Goal: Information Seeking & Learning: Learn about a topic

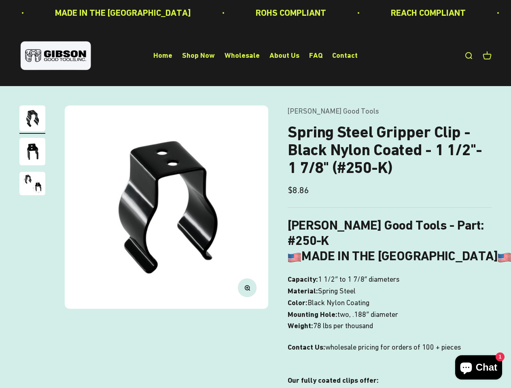
click at [255, 194] on img at bounding box center [166, 207] width 203 height 203
click at [166, 207] on img at bounding box center [166, 207] width 203 height 203
click at [247, 288] on icon "button" at bounding box center [247, 288] width 2 height 2
click at [32, 120] on img "Go to item 1" at bounding box center [32, 119] width 26 height 26
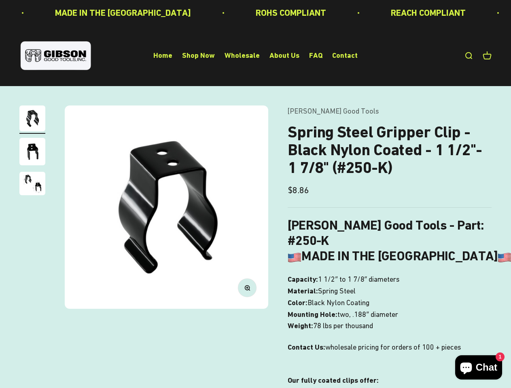
click at [32, 153] on img "Go to item 2" at bounding box center [32, 152] width 26 height 28
click at [32, 185] on img "Go to item 3" at bounding box center [32, 183] width 26 height 23
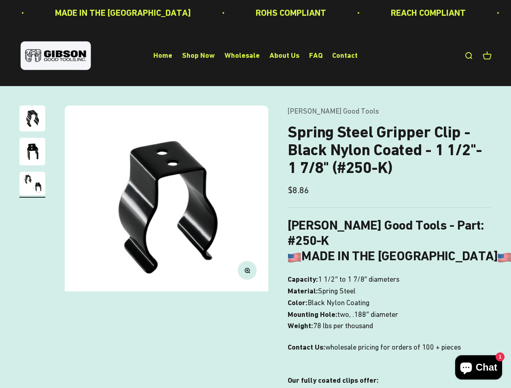
scroll to position [0, 417]
